Goal: Task Accomplishment & Management: Use online tool/utility

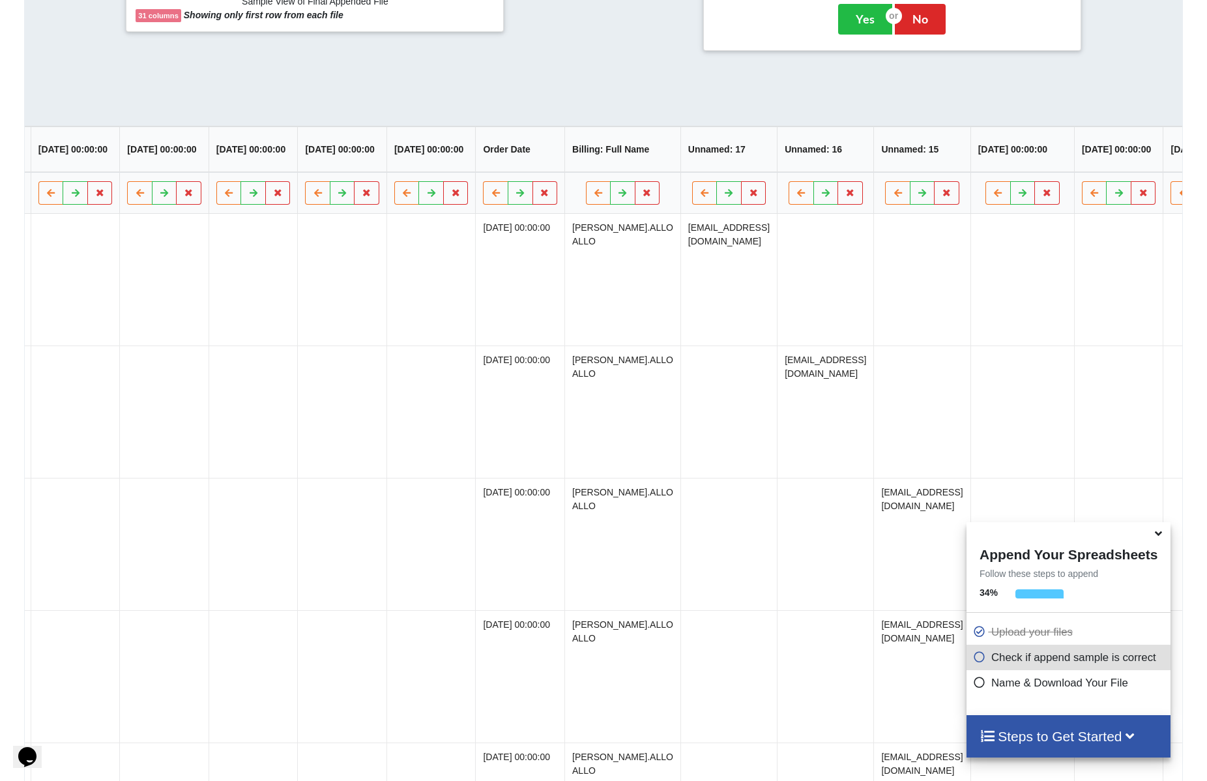
scroll to position [0, 954]
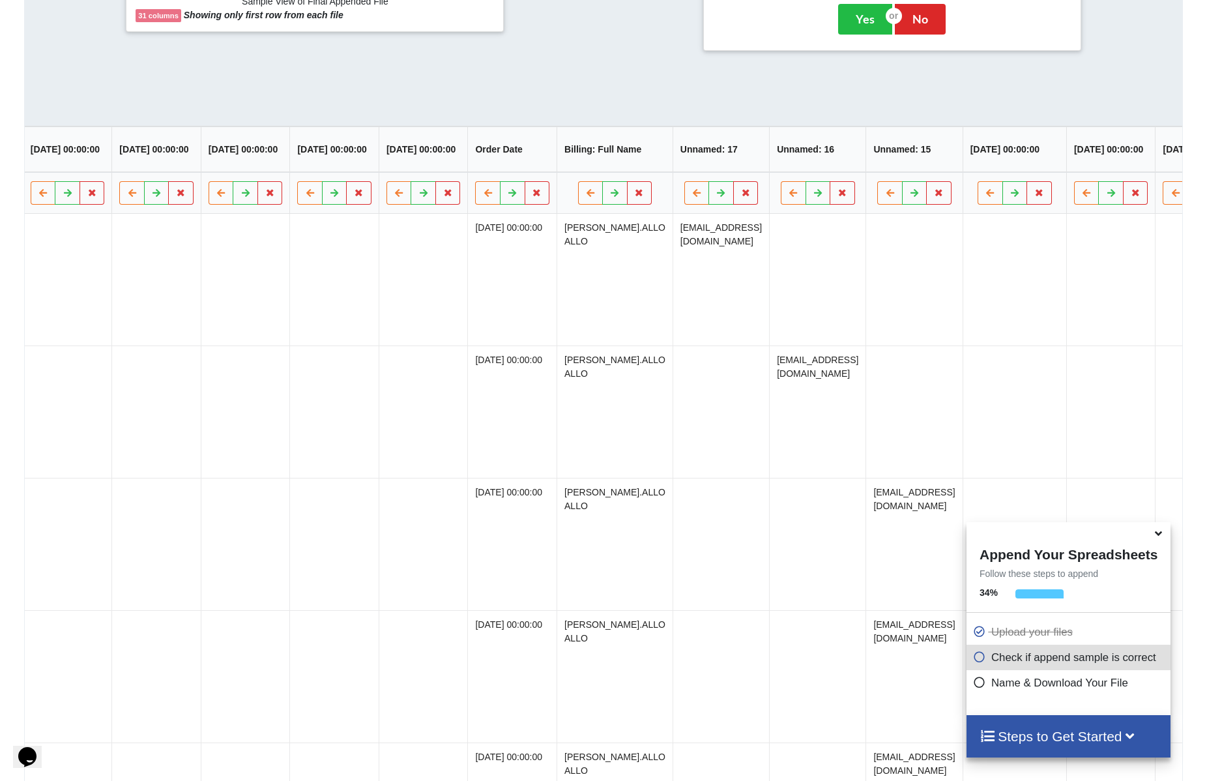
click at [850, 293] on td at bounding box center [817, 280] width 96 height 132
click at [721, 193] on button at bounding box center [720, 192] width 25 height 23
click at [723, 351] on td "[EMAIL_ADDRESS][DOMAIN_NAME]" at bounding box center [720, 411] width 96 height 132
click at [723, 370] on td "[EMAIL_ADDRESS][DOMAIN_NAME]" at bounding box center [720, 411] width 96 height 132
click at [722, 196] on icon at bounding box center [721, 192] width 11 height 8
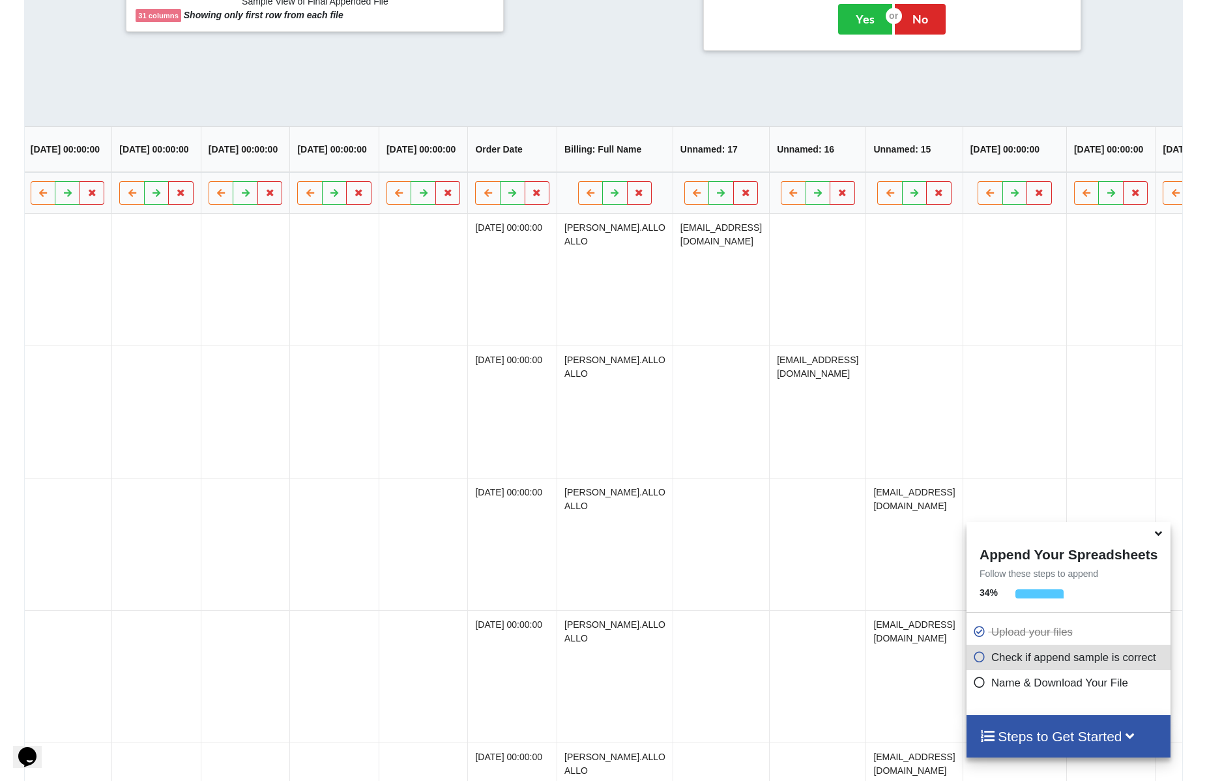
click at [678, 256] on td "[EMAIL_ADDRESS][DOMAIN_NAME]" at bounding box center [720, 280] width 96 height 132
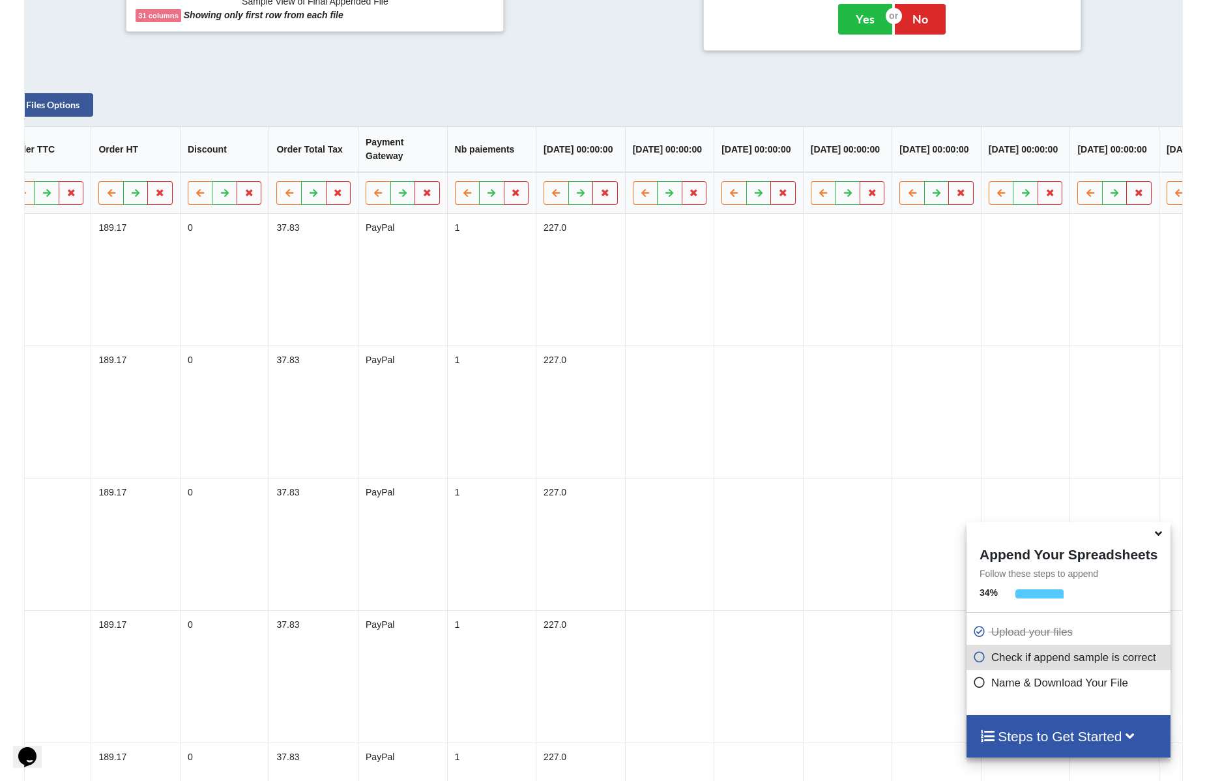
scroll to position [0, 0]
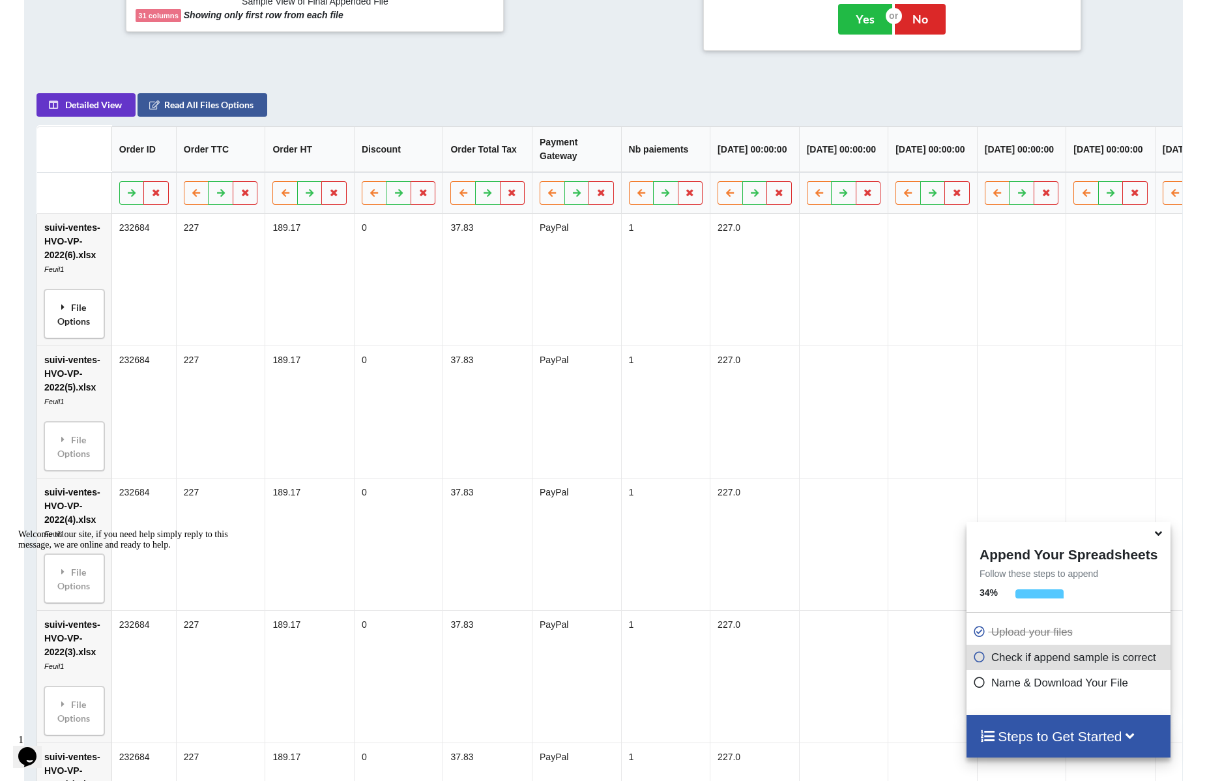
click at [89, 319] on div "File Options" at bounding box center [74, 313] width 52 height 41
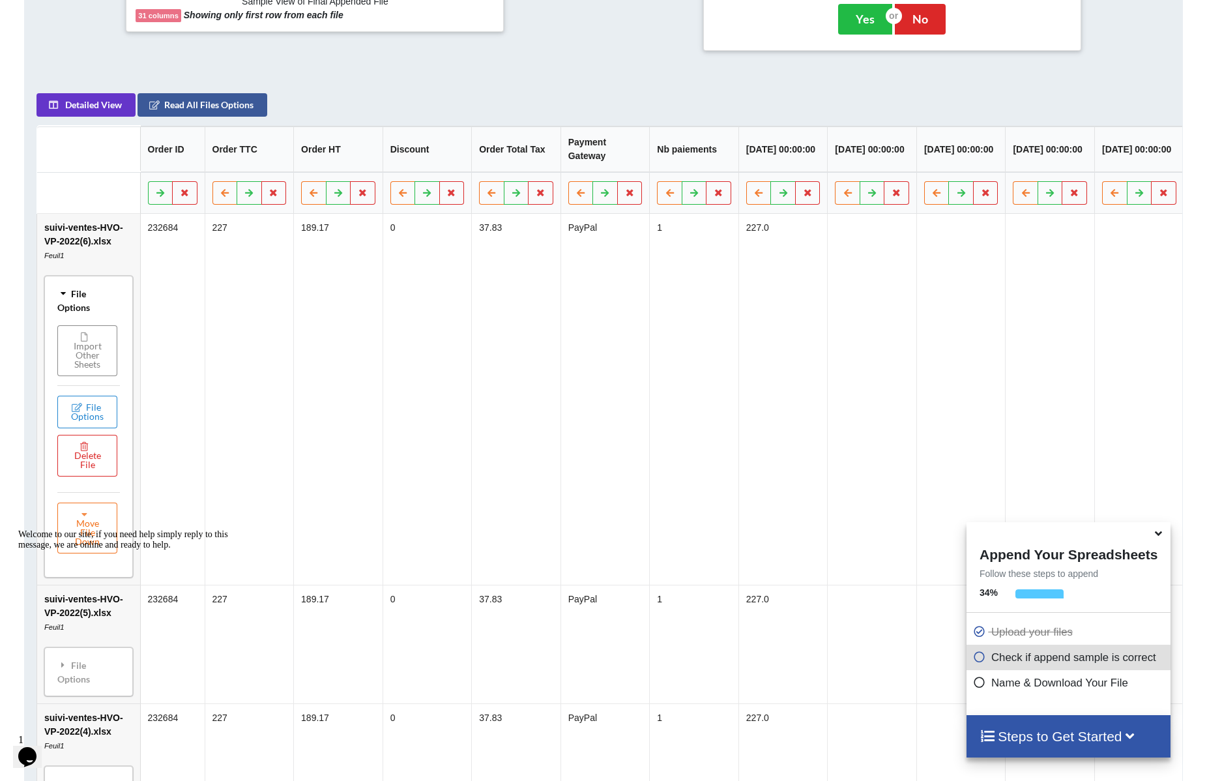
click at [100, 338] on button "Import Other Sheets" at bounding box center [87, 350] width 60 height 51
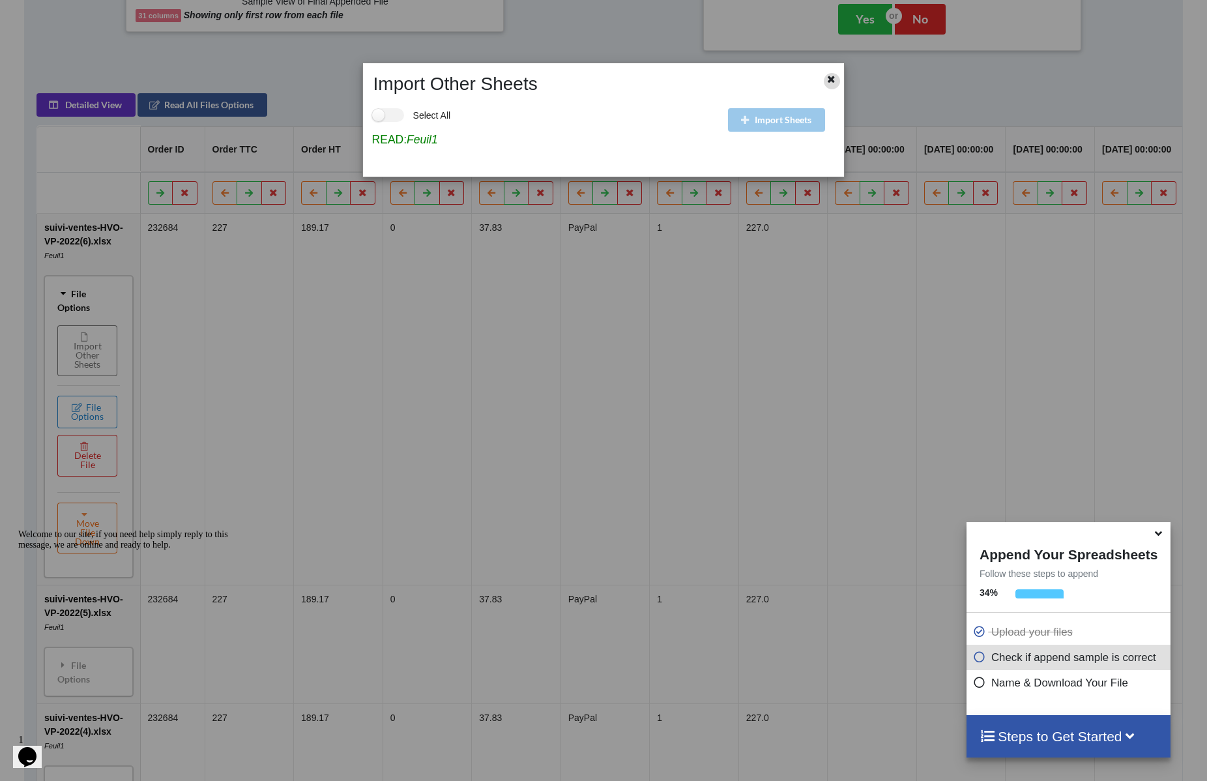
click at [829, 78] on icon at bounding box center [831, 77] width 11 height 9
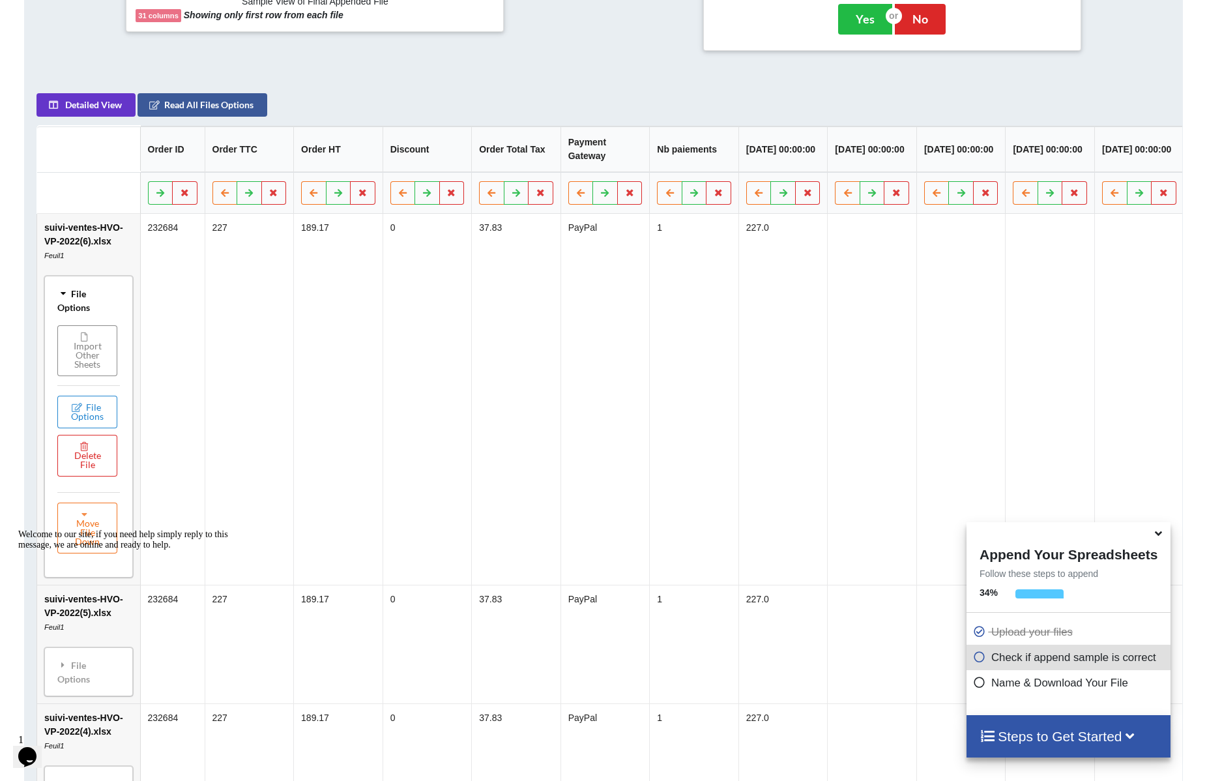
click at [89, 367] on button "Import Other Sheets" at bounding box center [87, 350] width 60 height 51
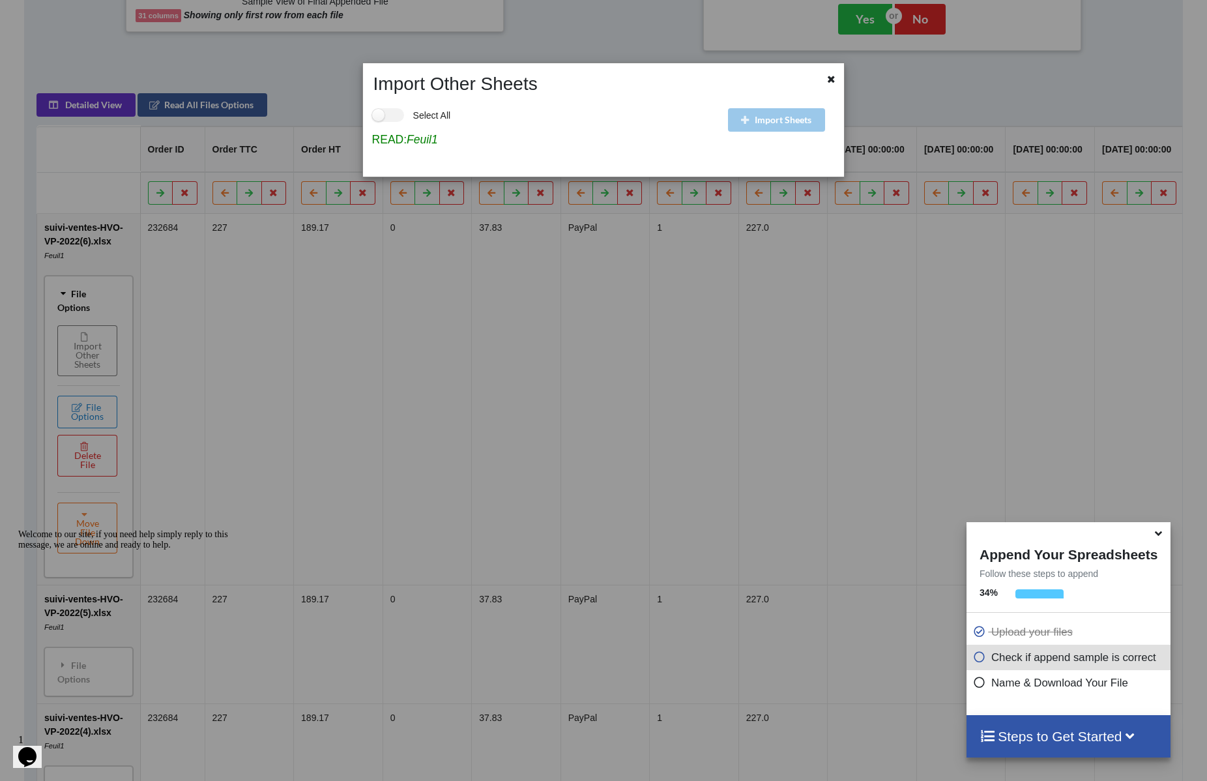
click at [840, 83] on div at bounding box center [823, 84] width 40 height 22
click at [833, 82] on icon at bounding box center [831, 77] width 11 height 9
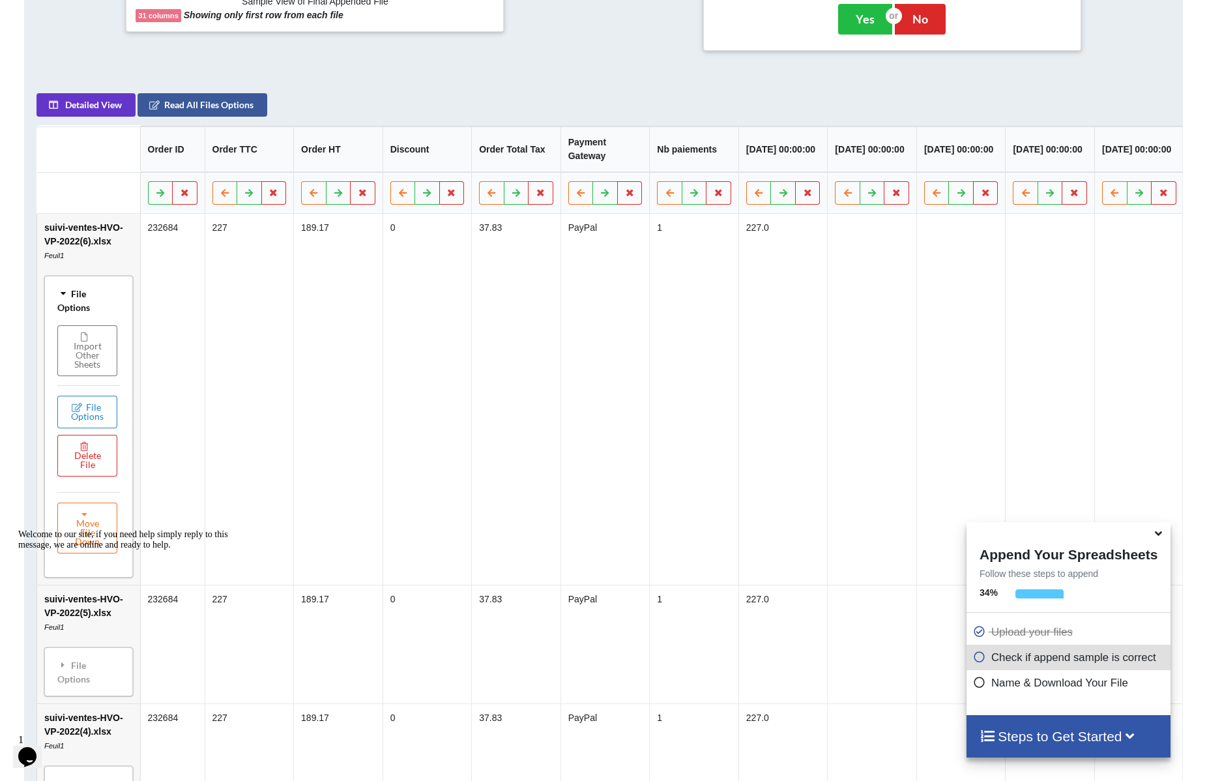
click at [73, 246] on td "suivi-ventes-HVO-VP-2022(6).xlsx Feuil1 File Options Import Other Sheets File O…" at bounding box center [88, 399] width 103 height 371
click at [104, 232] on td "suivi-ventes-HVO-VP-2022(6).xlsx Feuil1 File Options Import Other Sheets File O…" at bounding box center [88, 399] width 103 height 371
click at [104, 227] on td "suivi-ventes-HVO-VP-2022(6).xlsx Feuil1 File Options Import Other Sheets File O…" at bounding box center [88, 399] width 103 height 371
click at [75, 299] on div "File Options" at bounding box center [88, 300] width 81 height 41
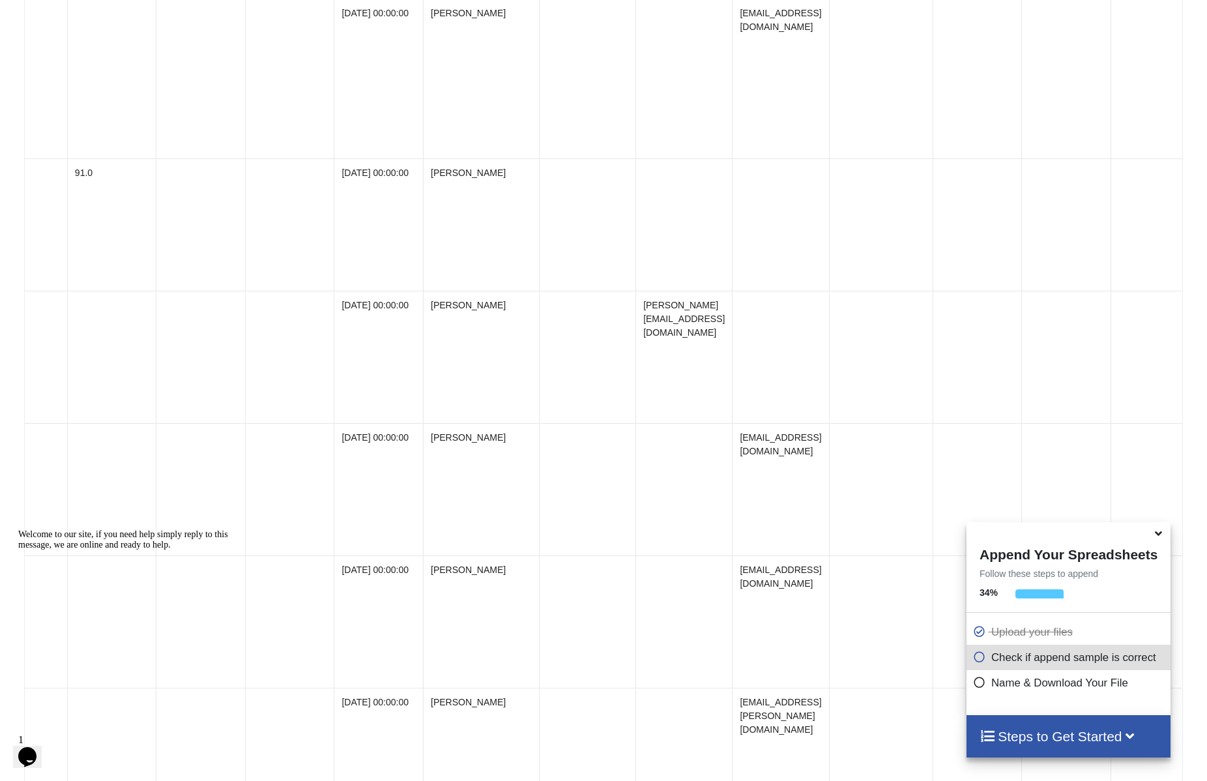
scroll to position [4520, 0]
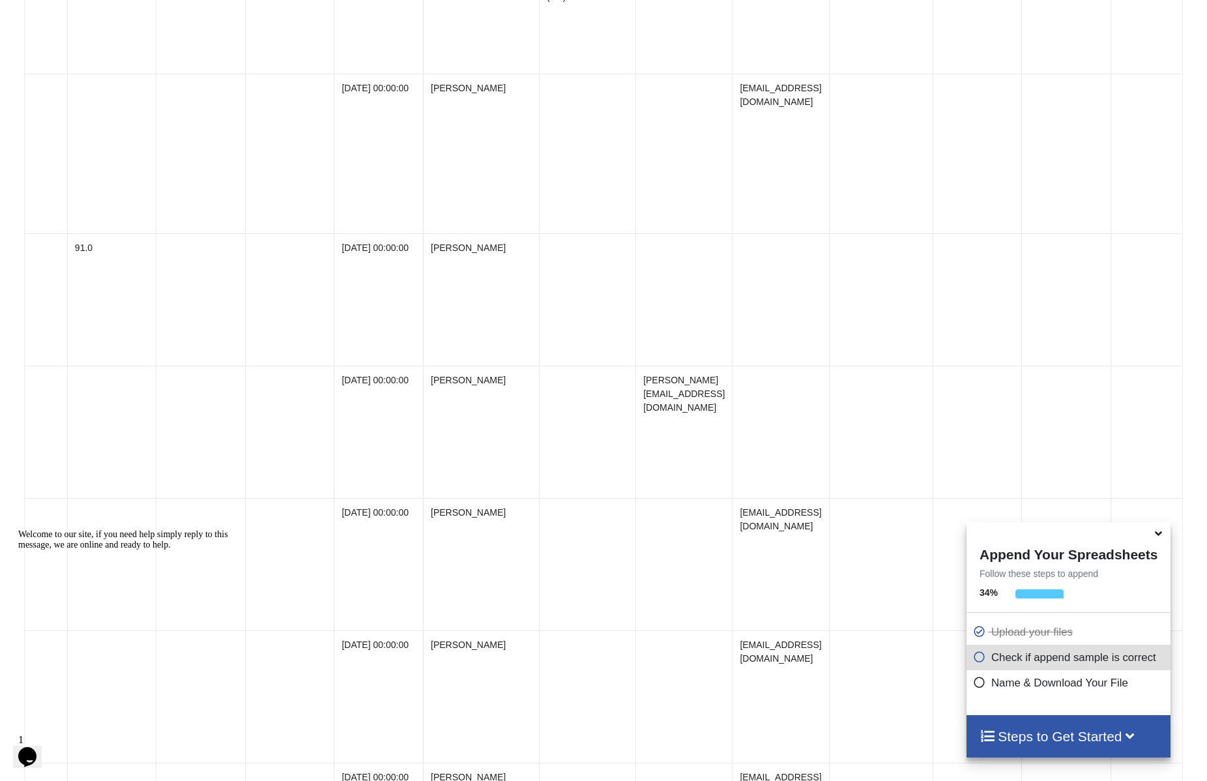
click at [697, 424] on td "[PERSON_NAME][EMAIL_ADDRESS][DOMAIN_NAME]" at bounding box center [683, 432] width 96 height 132
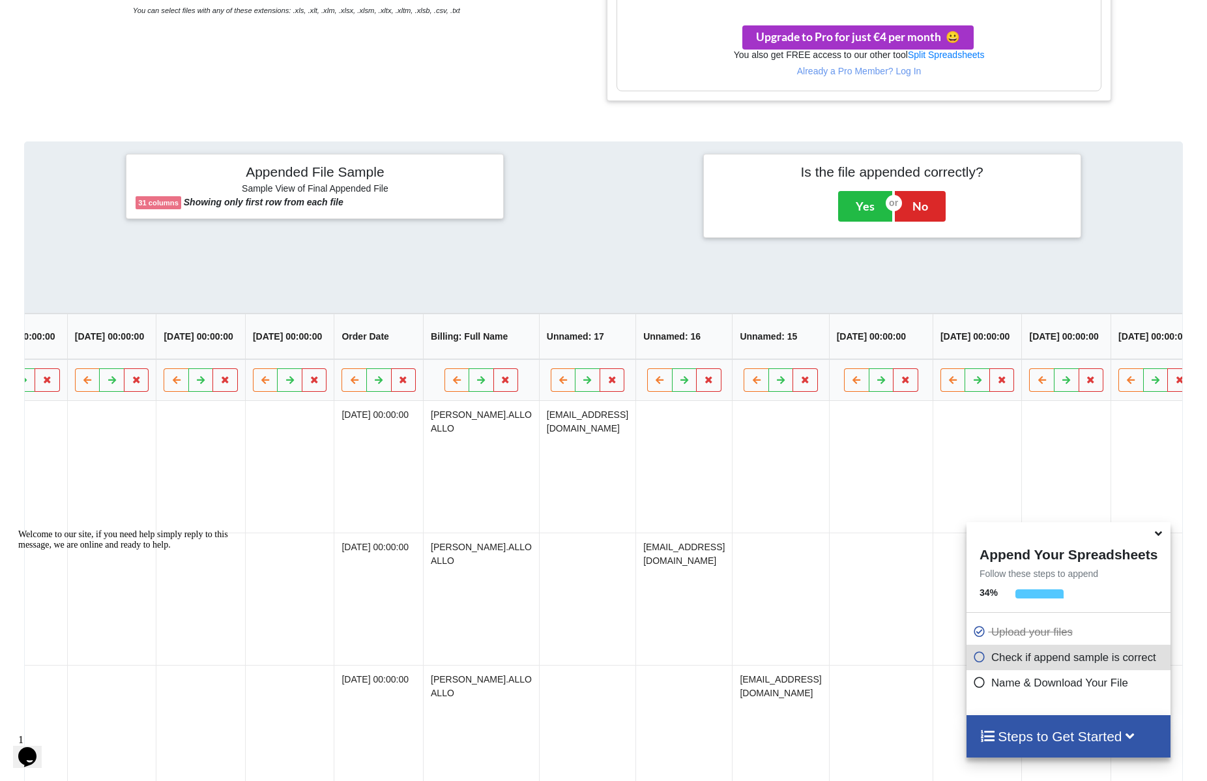
scroll to position [523, 0]
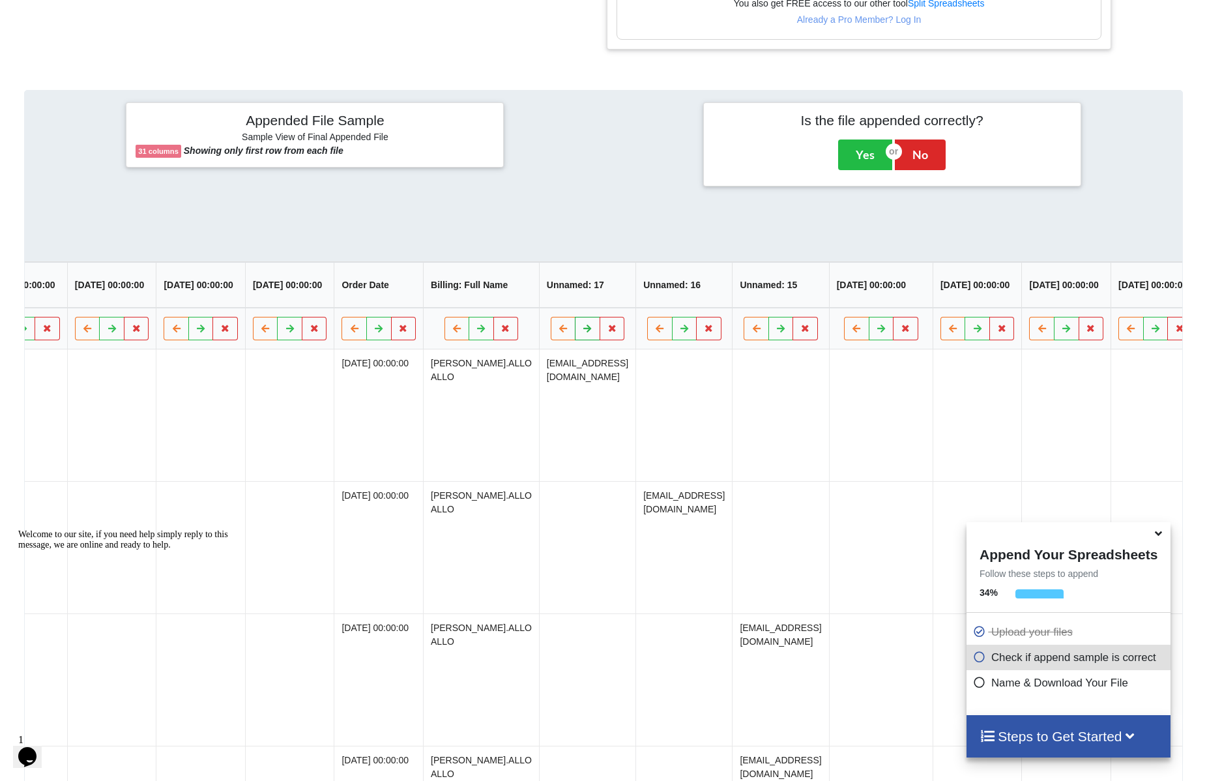
click at [593, 338] on button at bounding box center [587, 328] width 25 height 23
click at [689, 332] on icon at bounding box center [683, 328] width 11 height 8
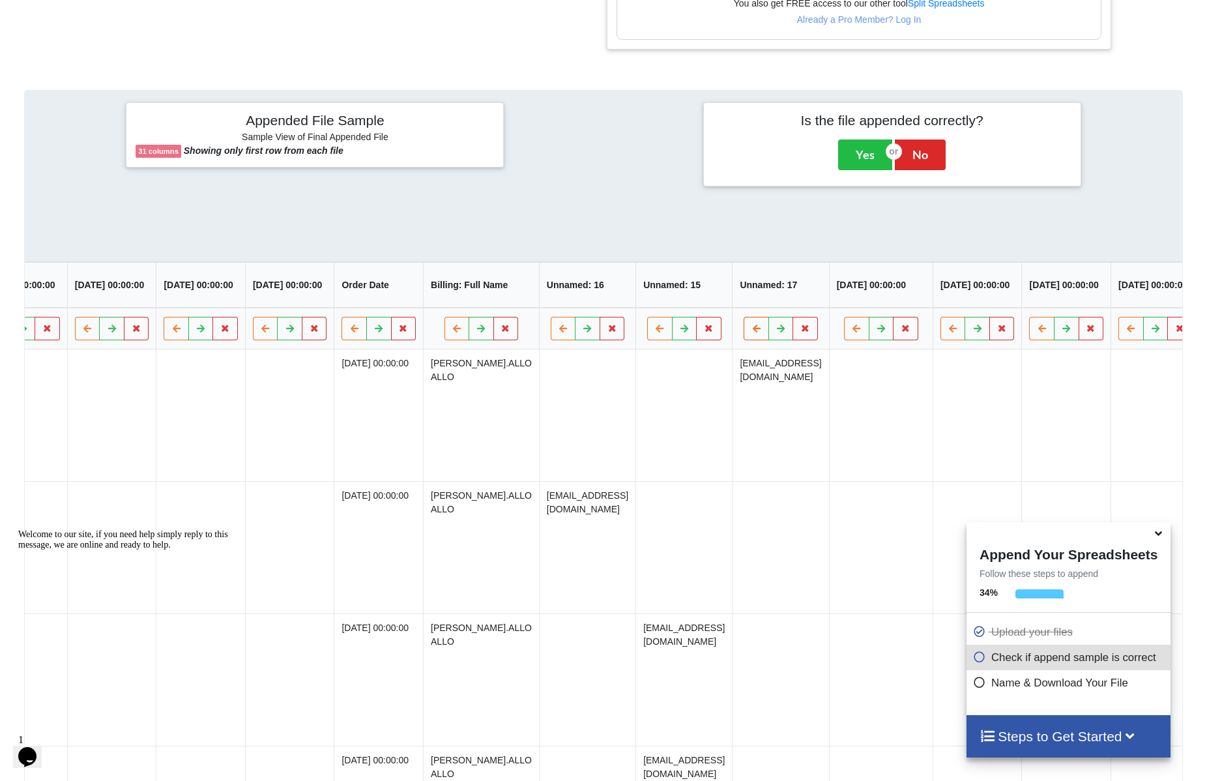
click at [762, 332] on icon at bounding box center [756, 328] width 11 height 8
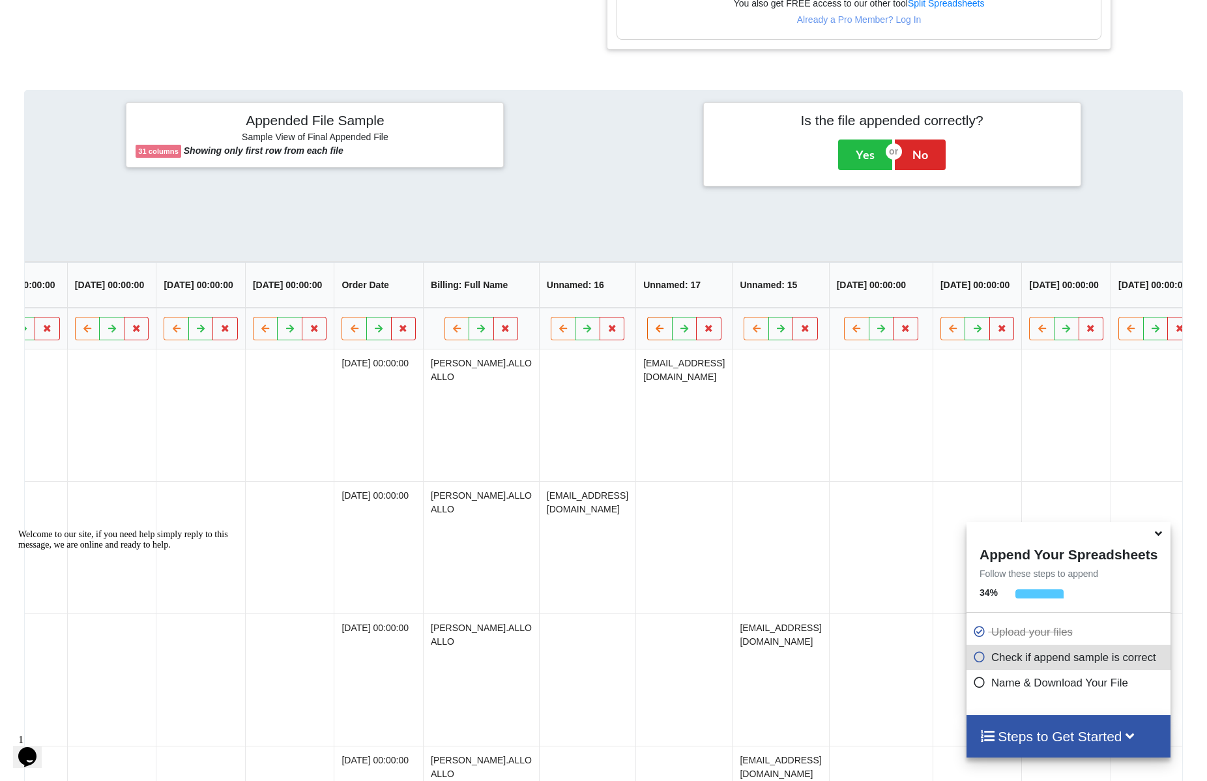
click at [665, 332] on icon at bounding box center [659, 328] width 11 height 8
click at [591, 411] on td "[EMAIL_ADDRESS][DOMAIN_NAME]" at bounding box center [587, 415] width 96 height 132
drag, startPoint x: 591, startPoint y: 411, endPoint x: 794, endPoint y: 406, distance: 203.4
click at [794, 407] on tr "suivi-ventes-HVO-VP-2022(6).xlsx Feuil1 File Options Import Other Sheets File O…" at bounding box center [378, 415] width 2856 height 132
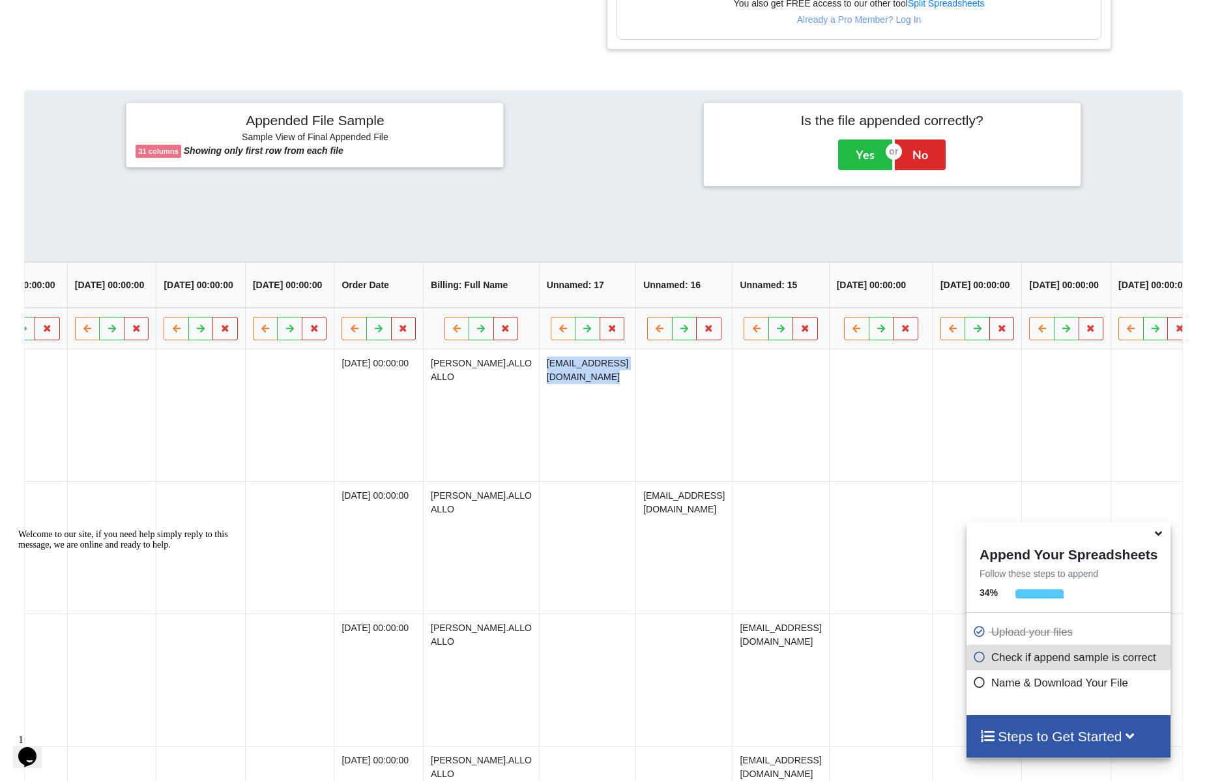
click at [600, 404] on td "[EMAIL_ADDRESS][DOMAIN_NAME]" at bounding box center [587, 415] width 96 height 132
click at [557, 379] on td "[EMAIL_ADDRESS][DOMAIN_NAME]" at bounding box center [587, 415] width 96 height 132
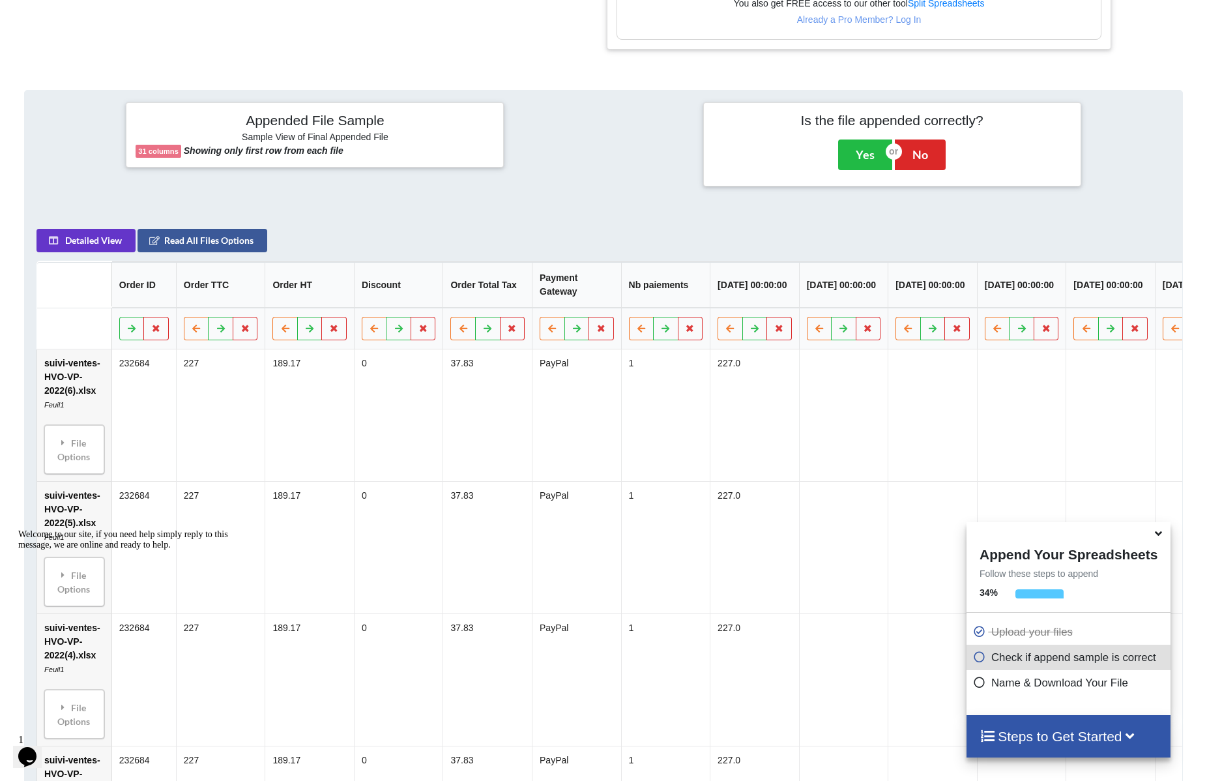
click at [134, 409] on td "232684" at bounding box center [143, 415] width 65 height 132
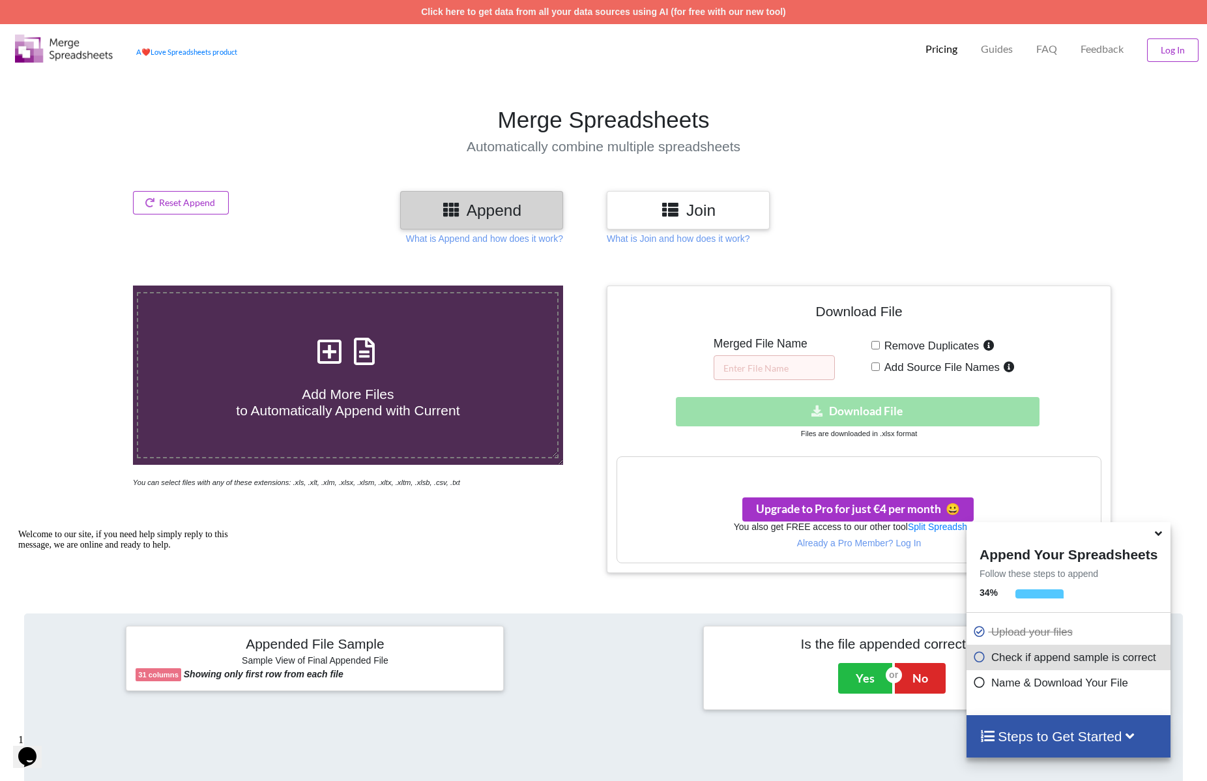
click at [787, 414] on div "Download hidden Download File" at bounding box center [858, 411] width 485 height 29
